Goal: Task Accomplishment & Management: Manage account settings

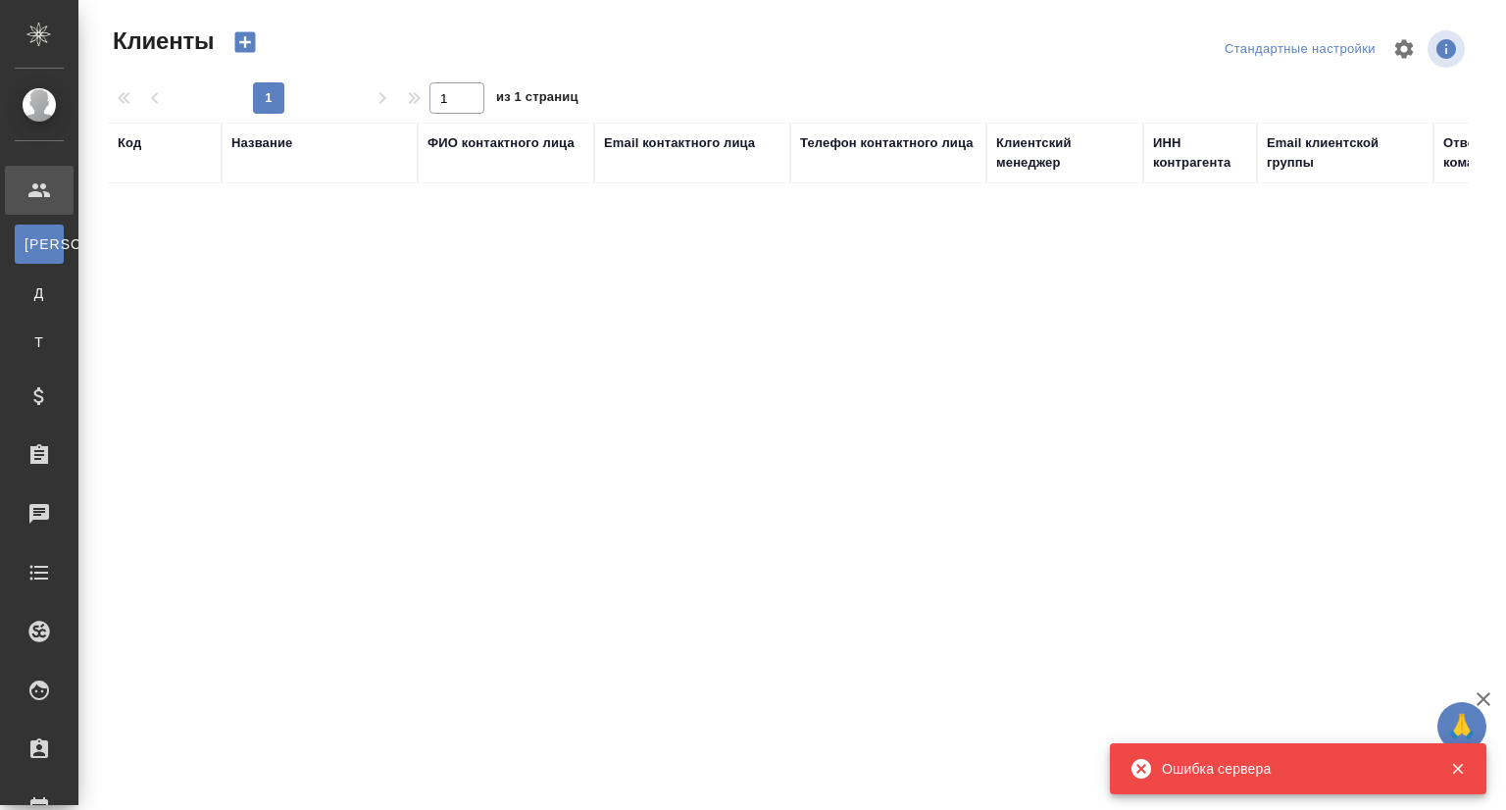
select select "RU"
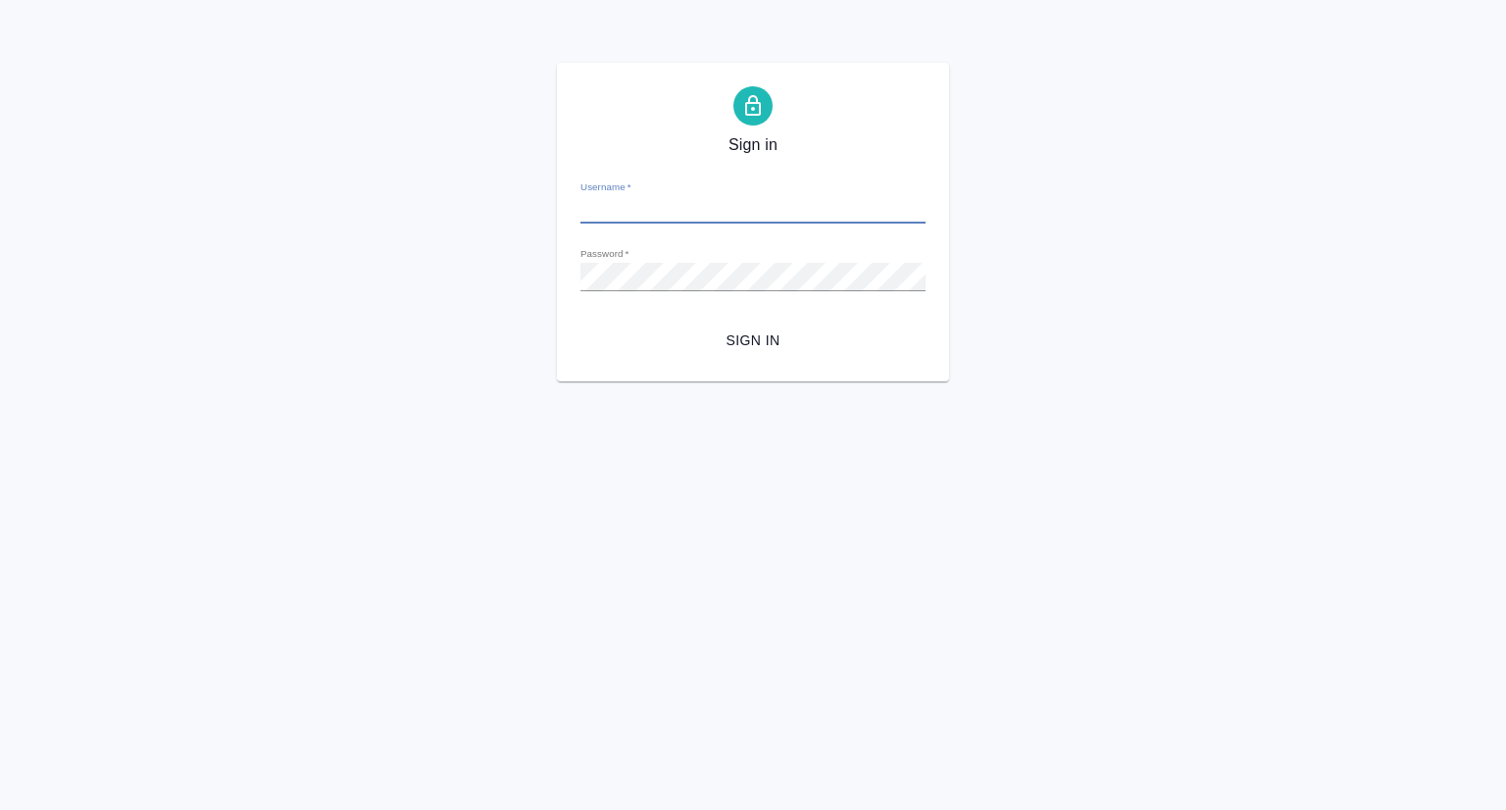
type input "[EMAIL_ADDRESS][DOMAIN_NAME]"
click at [761, 343] on span "Sign in" at bounding box center [753, 340] width 314 height 25
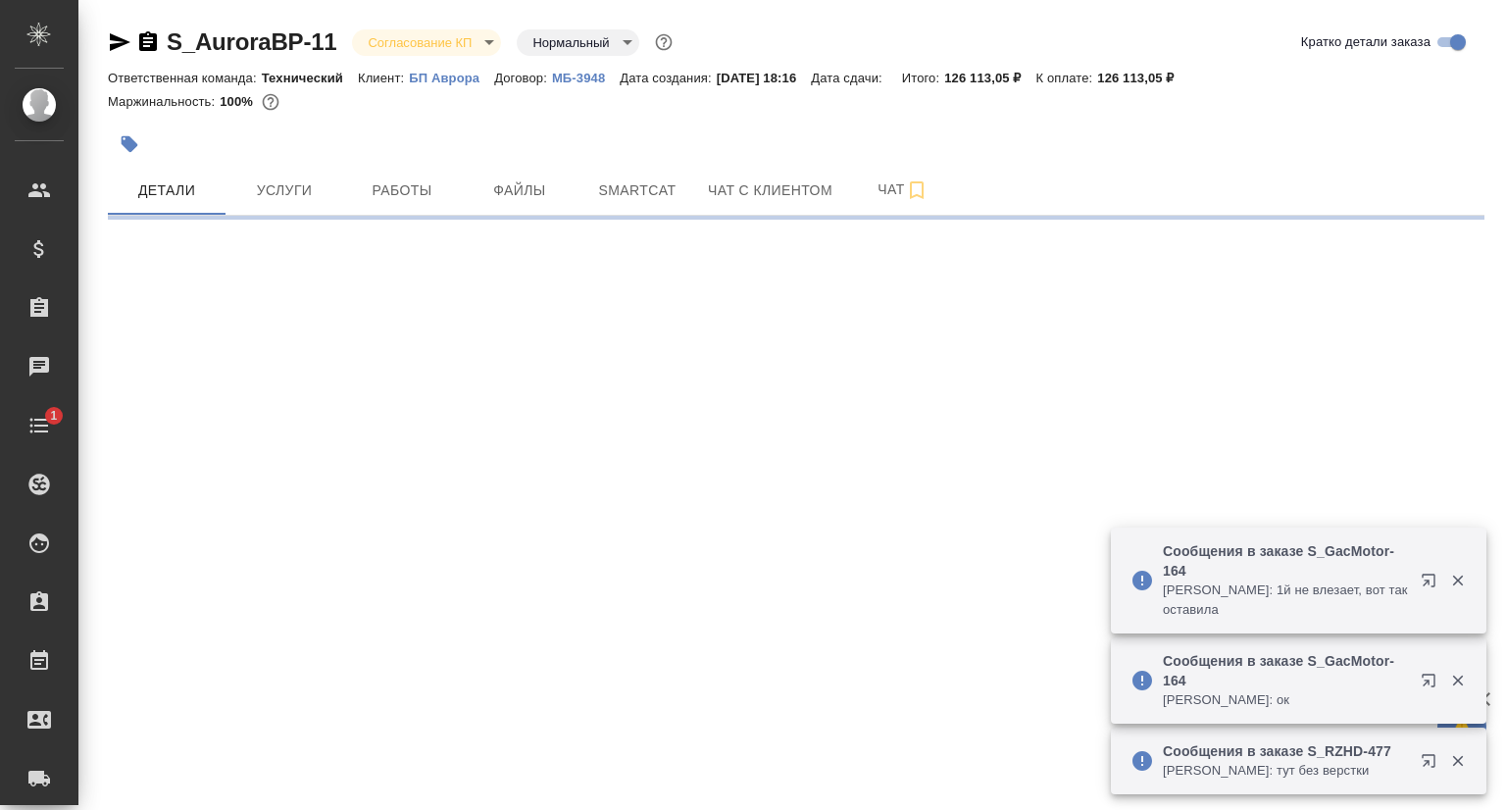
select select "RU"
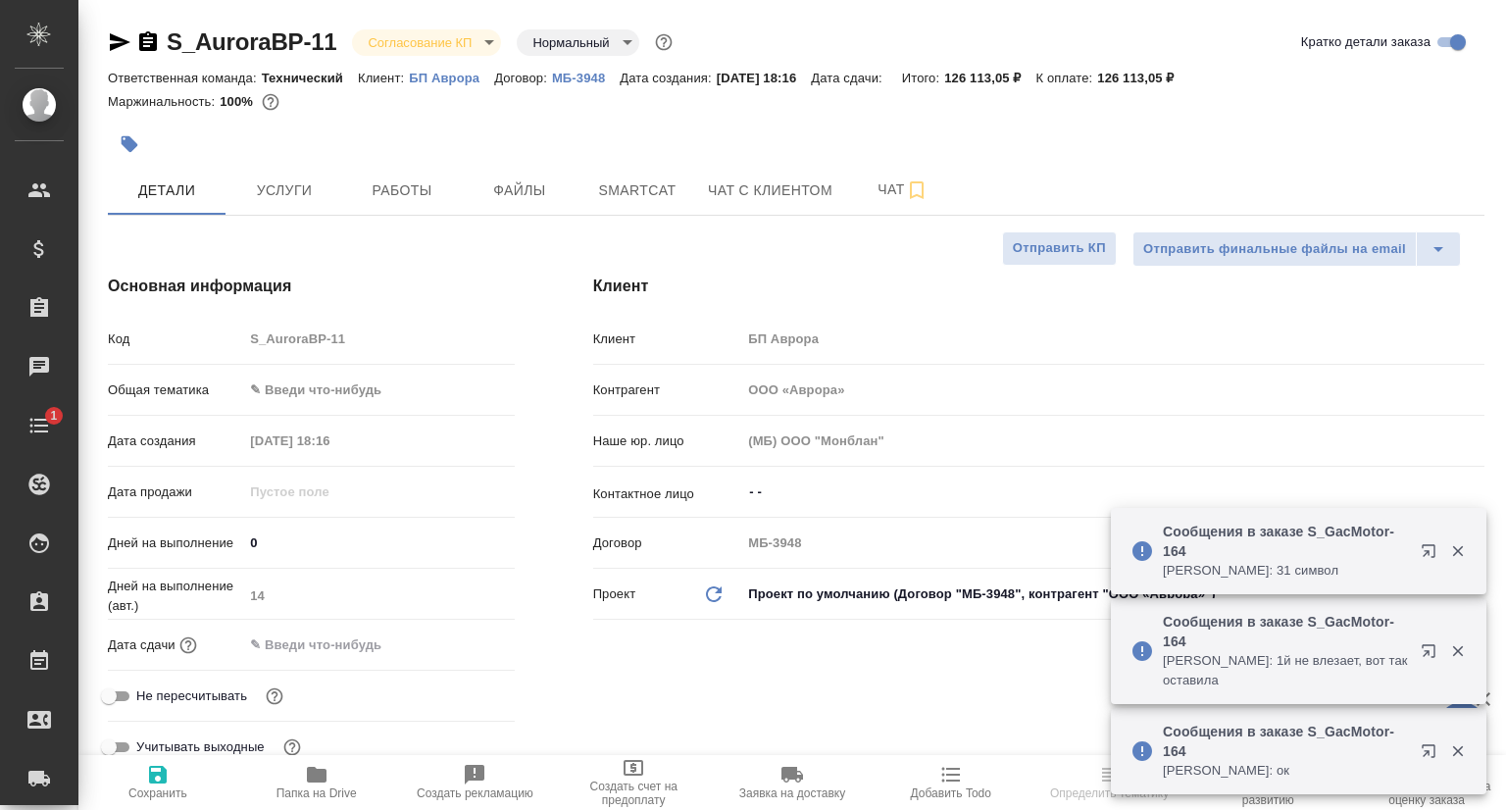
type textarea "x"
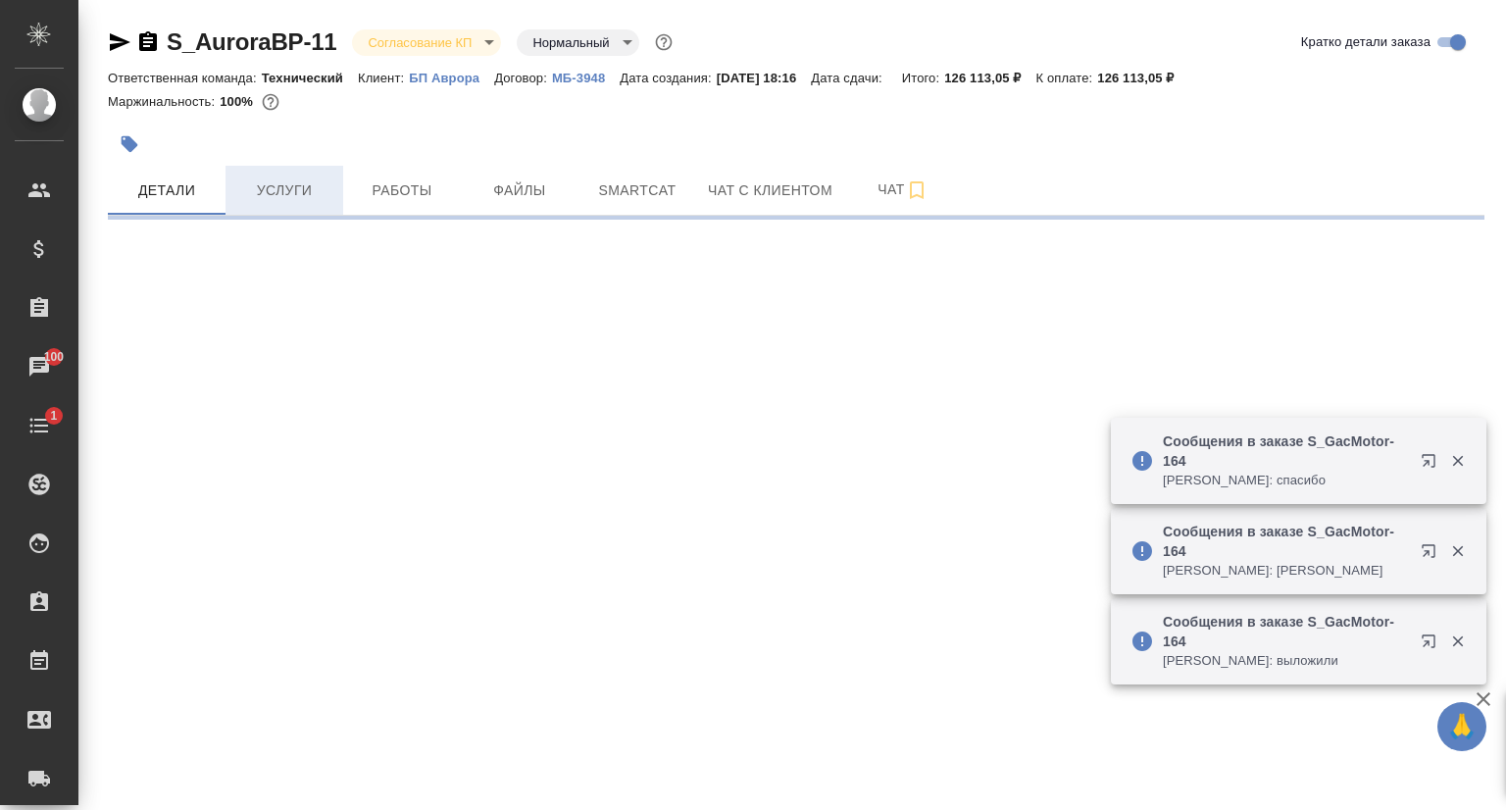
select select "RU"
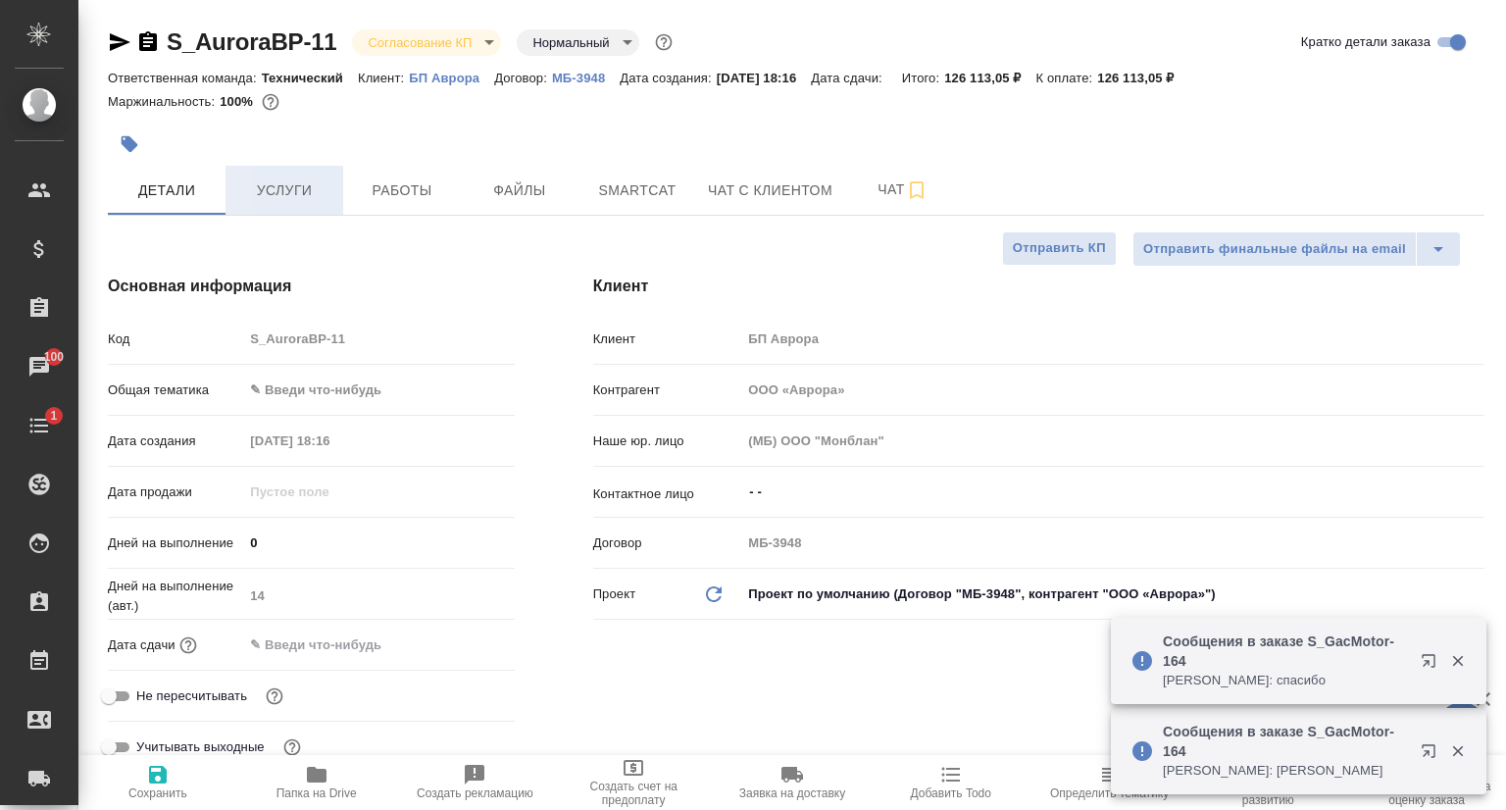
type textarea "x"
click at [276, 189] on span "Услуги" at bounding box center [284, 190] width 94 height 25
